Goal: Information Seeking & Learning: Learn about a topic

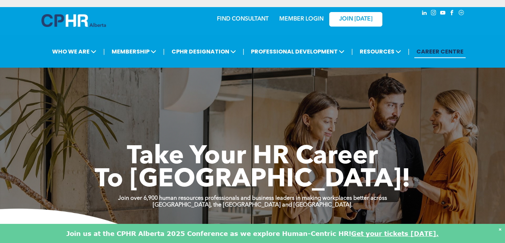
click at [93, 26] on img at bounding box center [74, 20] width 65 height 13
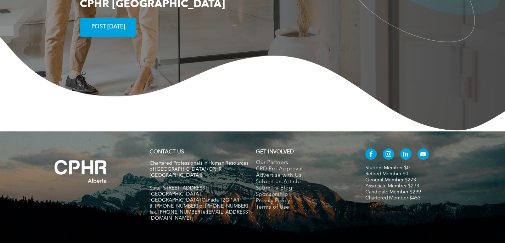
scroll to position [1334, 0]
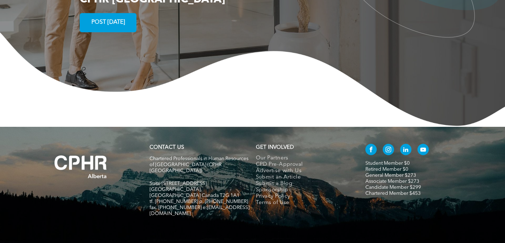
click at [374, 161] on link "Student Member $0" at bounding box center [388, 163] width 44 height 5
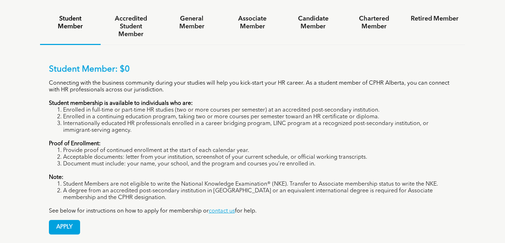
scroll to position [509, 0]
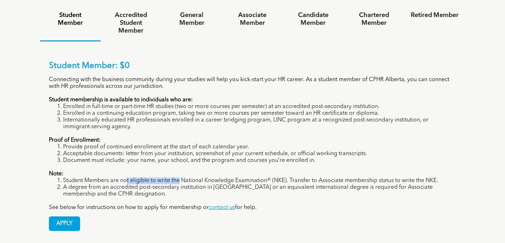
drag, startPoint x: 126, startPoint y: 147, endPoint x: 178, endPoint y: 150, distance: 53.0
click at [178, 178] on li "Student Members are not eligible to write the National Knowledge Examination® (…" at bounding box center [260, 181] width 394 height 7
click at [116, 178] on li "Student Members are not eligible to write the National Knowledge Examination® (…" at bounding box center [260, 181] width 394 height 7
drag, startPoint x: 126, startPoint y: 147, endPoint x: 335, endPoint y: 151, distance: 208.6
click at [335, 178] on li "Student Members are not eligible to write the National Knowledge Examination® (…" at bounding box center [260, 181] width 394 height 7
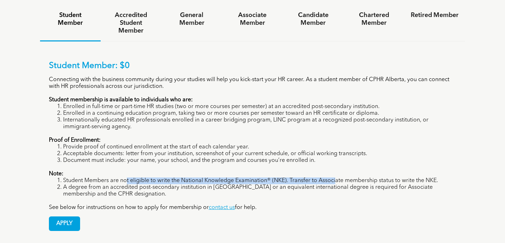
click at [335, 178] on li "Student Members are not eligible to write the National Knowledge Examination® (…" at bounding box center [260, 181] width 394 height 7
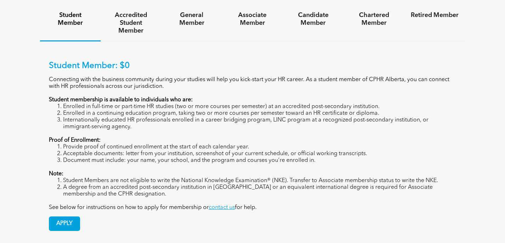
drag, startPoint x: 295, startPoint y: 147, endPoint x: 440, endPoint y: 147, distance: 145.1
click at [440, 178] on li "Student Members are not eligible to write the National Knowledge Examination® (…" at bounding box center [260, 181] width 394 height 7
drag, startPoint x: 68, startPoint y: 151, endPoint x: 170, endPoint y: 151, distance: 102.5
click at [170, 184] on li "A degree from an accredited post-secondary institution in Canada or an equivale…" at bounding box center [260, 190] width 394 height 13
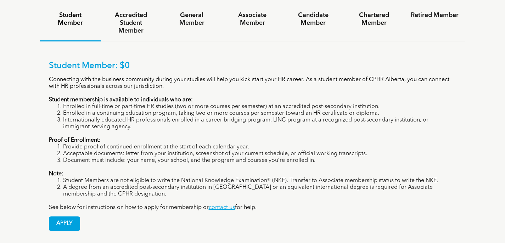
drag, startPoint x: 206, startPoint y: 154, endPoint x: 289, endPoint y: 161, distance: 82.6
click at [289, 184] on li "A degree from an accredited post-secondary institution in Canada or an equivale…" at bounding box center [260, 190] width 394 height 13
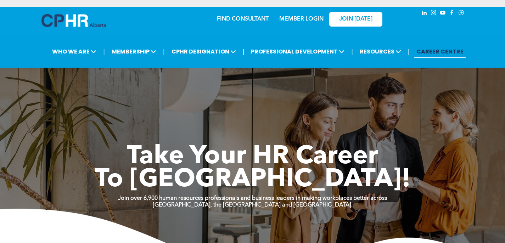
click at [77, 22] on img at bounding box center [74, 20] width 65 height 13
